Goal: Task Accomplishment & Management: Manage account settings

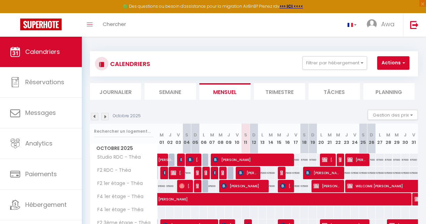
click at [410, 26] on img at bounding box center [414, 25] width 8 height 8
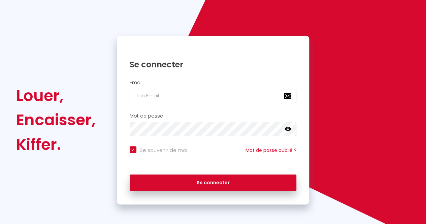
checkbox input "true"
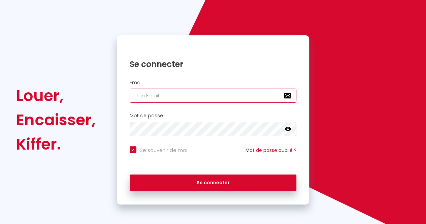
type input "[EMAIL_ADDRESS][DOMAIN_NAME]"
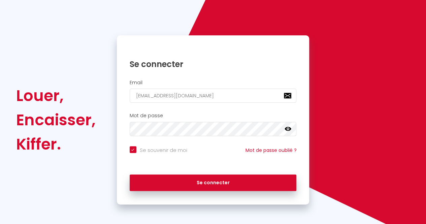
checkbox input "true"
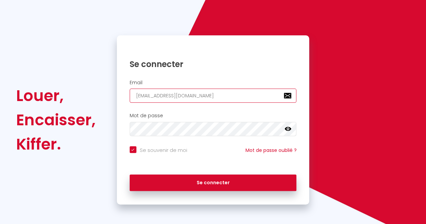
click at [141, 98] on input "[EMAIL_ADDRESS][DOMAIN_NAME]" at bounding box center [213, 96] width 167 height 14
type input "a@[DOMAIN_NAME]"
checkbox input "true"
type input "[EMAIL_ADDRESS][DOMAIN_NAME]"
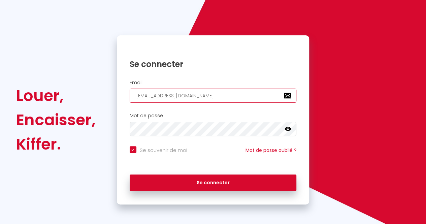
checkbox input "true"
type input "[EMAIL_ADDRESS][DOMAIN_NAME]"
checkbox input "true"
type input "[EMAIL_ADDRESS][DOMAIN_NAME]"
checkbox input "true"
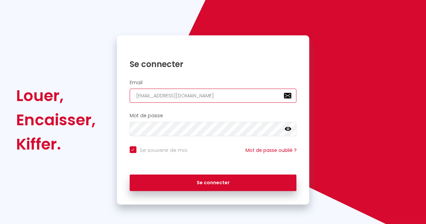
type input "[EMAIL_ADDRESS][DOMAIN_NAME]"
checkbox input "true"
type input "[PERSON_NAME][EMAIL_ADDRESS][DOMAIN_NAME]"
checkbox input "true"
type input "[PERSON_NAME].@[DOMAIN_NAME]"
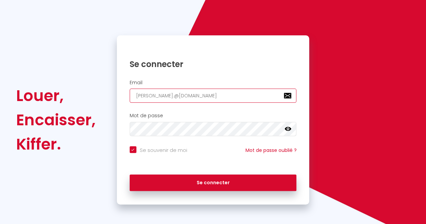
checkbox input "true"
type input "[PERSON_NAME][EMAIL_ADDRESS][DOMAIN_NAME]"
checkbox input "true"
type input "[PERSON_NAME][DOMAIN_NAME][EMAIL_ADDRESS][DOMAIN_NAME]"
checkbox input "true"
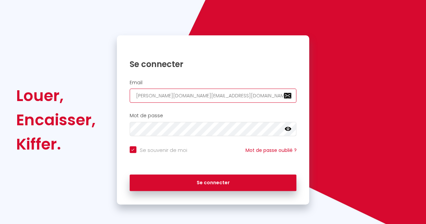
type input "[PERSON_NAME][EMAIL_ADDRESS][DOMAIN_NAME]"
checkbox input "true"
type input "[PERSON_NAME][EMAIL_ADDRESS][DOMAIN_NAME]"
checkbox input "true"
type input "[PERSON_NAME][EMAIL_ADDRESS][DOMAIN_NAME]"
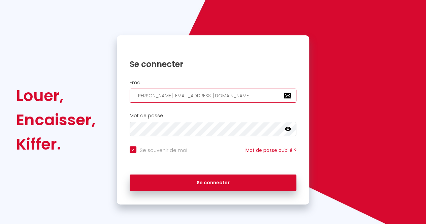
checkbox input "true"
type input "[PERSON_NAME][EMAIL_ADDRESS][DOMAIN_NAME]"
checkbox input "true"
type input "[PERSON_NAME][EMAIL_ADDRESS][PERSON_NAME][DOMAIN_NAME]"
checkbox input "true"
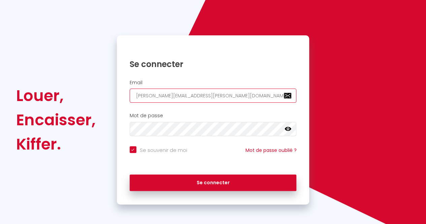
type input "[PERSON_NAME][EMAIL_ADDRESS][PERSON_NAME][DOMAIN_NAME]"
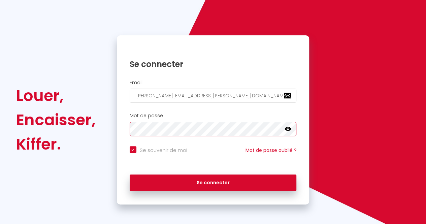
click at [130, 175] on button "Se connecter" at bounding box center [213, 183] width 167 height 17
checkbox input "true"
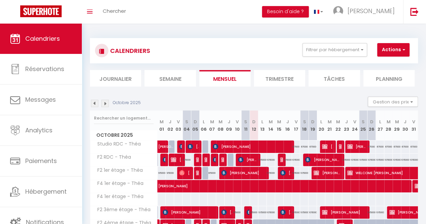
scroll to position [66, 0]
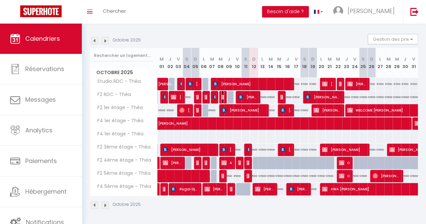
click at [221, 95] on img at bounding box center [223, 96] width 5 height 5
select select "OK"
select select "KO"
select select "0"
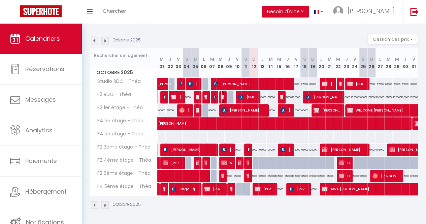
select select "1"
select select
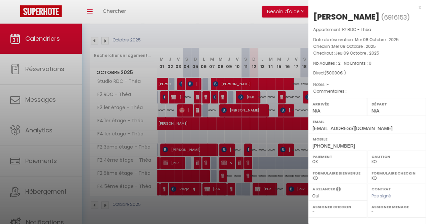
click at [221, 95] on div at bounding box center [213, 112] width 426 height 224
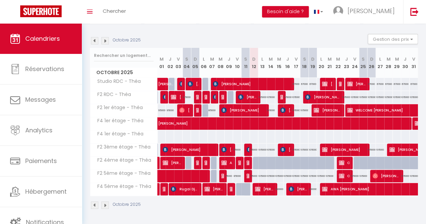
click at [236, 92] on div at bounding box center [240, 97] width 8 height 13
click at [239, 94] on img at bounding box center [240, 96] width 5 height 5
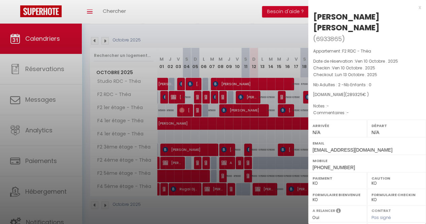
click at [239, 93] on div at bounding box center [213, 112] width 426 height 224
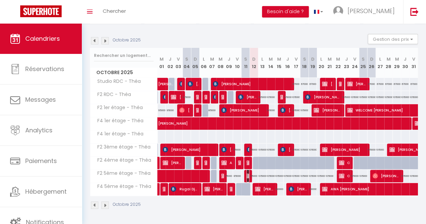
click at [247, 174] on span "[PERSON_NAME]" at bounding box center [248, 175] width 3 height 13
select select "OK"
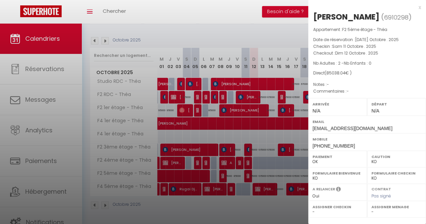
click at [246, 174] on div at bounding box center [213, 112] width 426 height 224
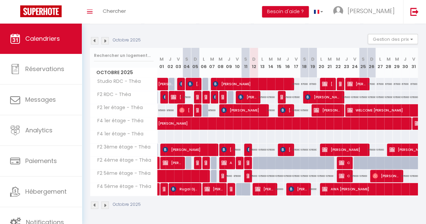
click at [248, 199] on div "Octobre 2025" at bounding box center [254, 206] width 328 height 20
click at [249, 19] on div "Toggle menubar Chercher BUTTON Besoin d'aide ? [PERSON_NAME] Paramètres" at bounding box center [235, 12] width 372 height 24
click at [284, 27] on section "Octobre 2025 Gestion des prix Nb Nuits minimum Règles Disponibilité Octobre 202…" at bounding box center [254, 121] width 328 height 189
click at [179, 39] on div "Octobre 2025 Gestion des prix Nb Nuits minimum Règles Disponibilité" at bounding box center [254, 41] width 328 height 14
click at [262, 185] on span "[PERSON_NAME]" at bounding box center [264, 189] width 19 height 13
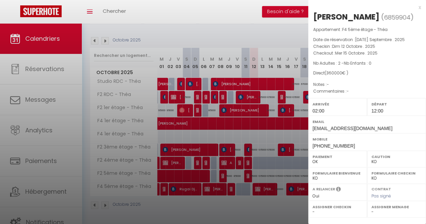
click at [277, 206] on div at bounding box center [213, 112] width 426 height 224
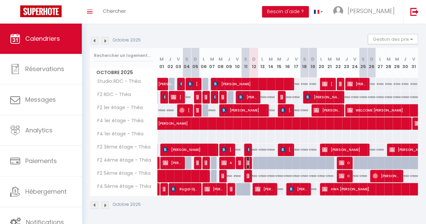
click at [247, 156] on span "AMADOU TALL" at bounding box center [248, 162] width 3 height 13
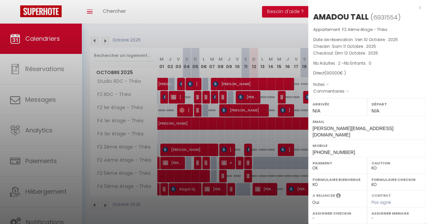
click at [268, 24] on div at bounding box center [213, 112] width 426 height 224
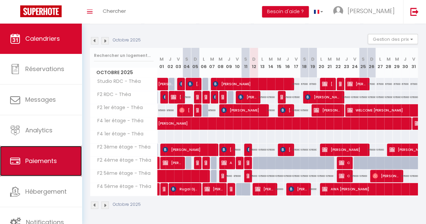
click at [68, 148] on link "Paiements" at bounding box center [41, 161] width 82 height 30
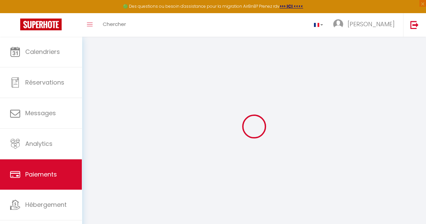
select select "2"
select select "0"
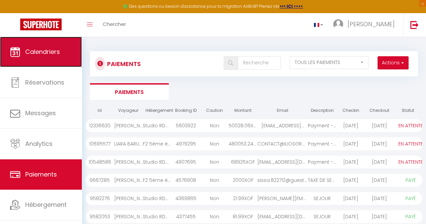
click at [25, 61] on link "Calendriers" at bounding box center [41, 52] width 82 height 30
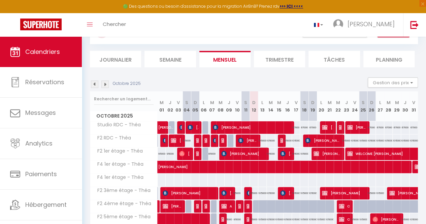
scroll to position [79, 0]
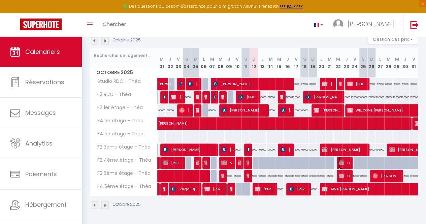
click at [340, 160] on img at bounding box center [341, 162] width 5 height 5
select select "OK"
select select "KO"
select select "0"
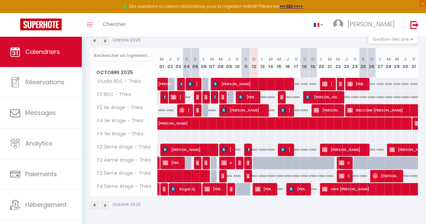
select select "1"
select select
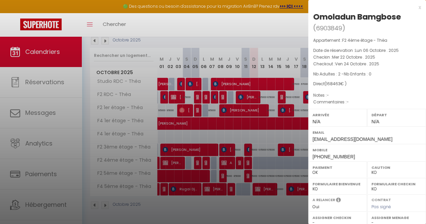
scroll to position [99, 0]
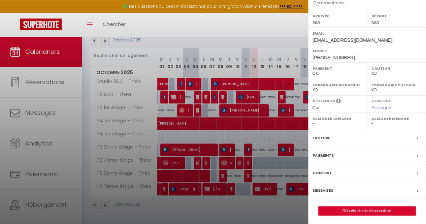
click at [320, 139] on label "Facture" at bounding box center [322, 137] width 18 height 7
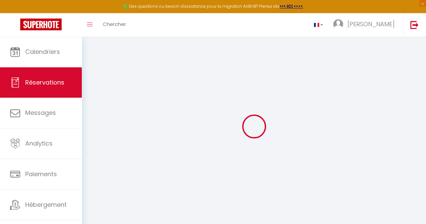
select select
checkbox input "false"
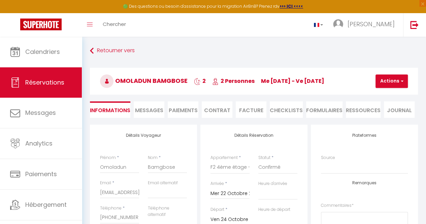
select select
checkbox input "false"
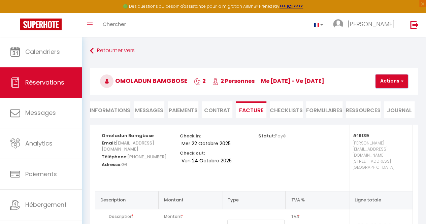
click at [386, 85] on button "Actions" at bounding box center [392, 80] width 32 height 13
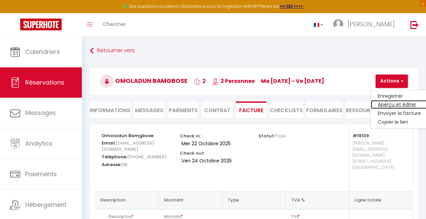
click at [381, 106] on link "Aperçu et éditer" at bounding box center [399, 104] width 57 height 9
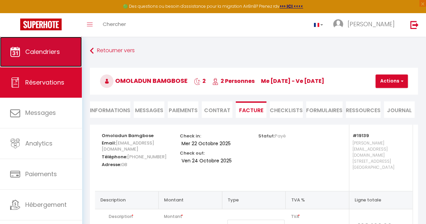
click at [61, 43] on link "Calendriers" at bounding box center [41, 52] width 82 height 30
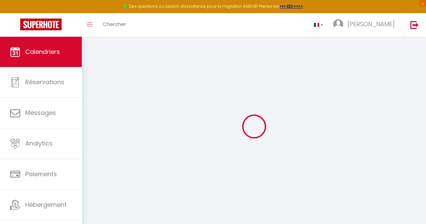
select select
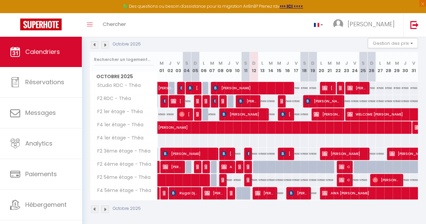
scroll to position [79, 0]
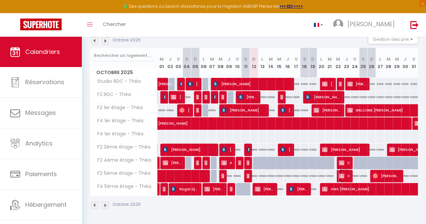
click at [339, 175] on span "Omoladun Bamgbose" at bounding box center [344, 175] width 11 height 13
select select "OK"
select select "KO"
select select "0"
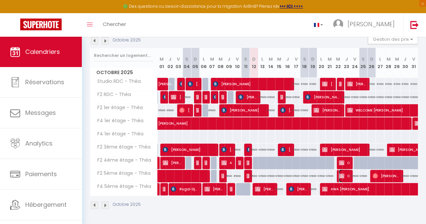
select select "1"
select select
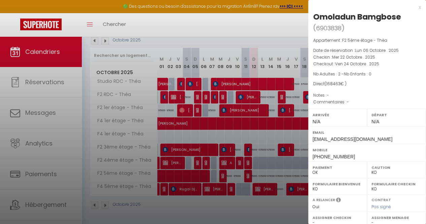
scroll to position [99, 0]
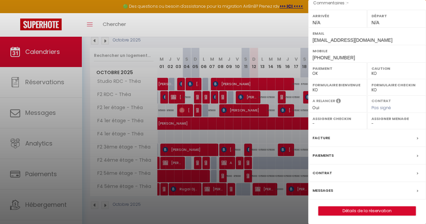
click at [318, 136] on label "Facture" at bounding box center [322, 137] width 18 height 7
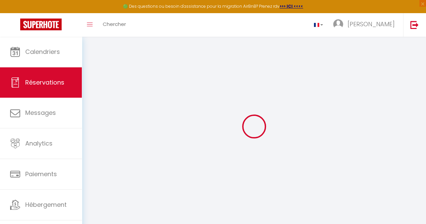
scroll to position [37, 0]
select select
checkbox input "false"
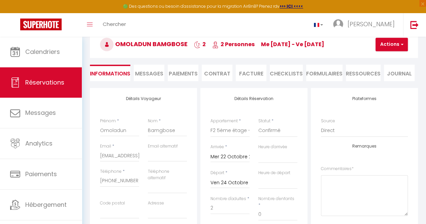
select select
checkbox input "false"
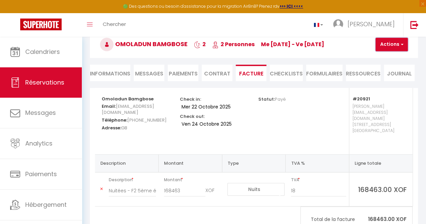
click at [388, 46] on button "Actions" at bounding box center [392, 44] width 32 height 13
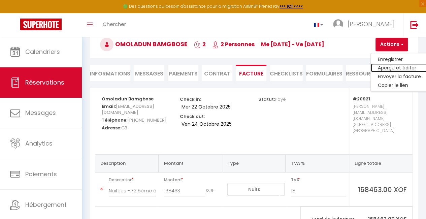
click at [388, 68] on link "Aperçu et éditer" at bounding box center [399, 68] width 57 height 9
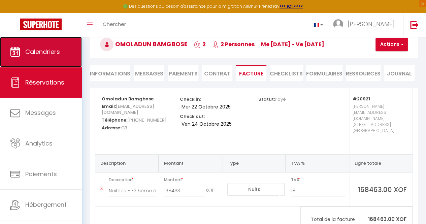
click at [57, 49] on span "Calendriers" at bounding box center [42, 52] width 35 height 8
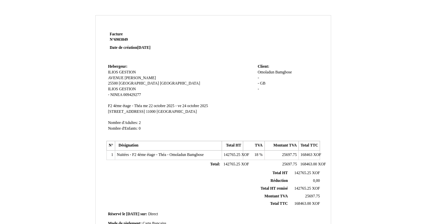
scroll to position [182, 0]
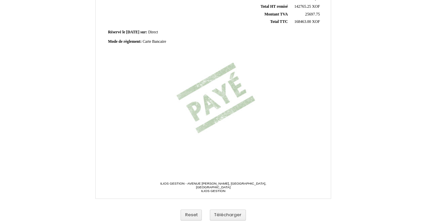
click at [154, 44] on td "Mode de règlement: Mode de règlement: Carte Bancaire Carte Bancaire" at bounding box center [213, 41] width 214 height 9
click at [160, 40] on span "Carte Bancaire" at bounding box center [155, 41] width 24 height 4
type input "C"
type input "b"
type input "BANK CARD"
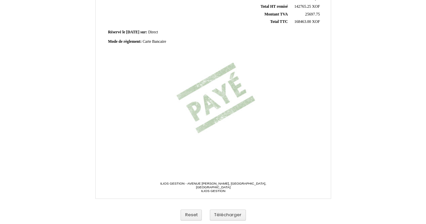
click at [201, 42] on div "Mode de règlement: Mode de règlement: Carte Bancaire Carte Bancaire" at bounding box center [213, 42] width 211 height 6
click at [233, 216] on button "Télécharger" at bounding box center [228, 215] width 36 height 11
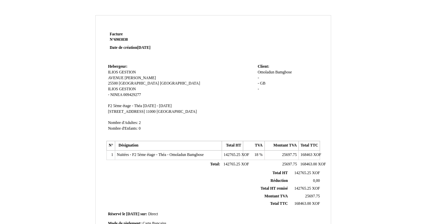
scroll to position [182, 0]
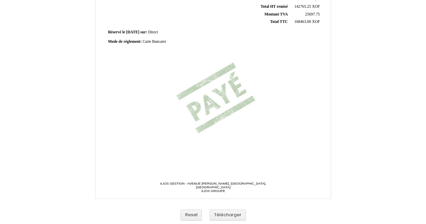
click at [168, 39] on div "Mode de règlement: Mode de règlement: Carte Bancaire Carte Bancaire" at bounding box center [213, 42] width 211 height 6
click at [162, 42] on span "Carte Bancaire" at bounding box center [155, 41] width 24 height 4
type input "C"
type input "BANK CARD"
click at [197, 135] on div "Facture Facture N° 6903838 6903838 Date de création 06 October 2025 Hebergeur: …" at bounding box center [213, 7] width 216 height 318
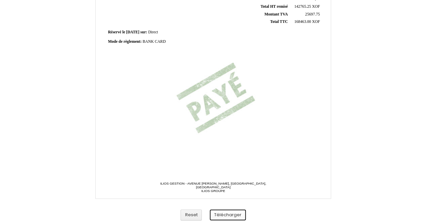
click at [231, 213] on button "Télécharger" at bounding box center [228, 215] width 36 height 11
